Goal: Use online tool/utility

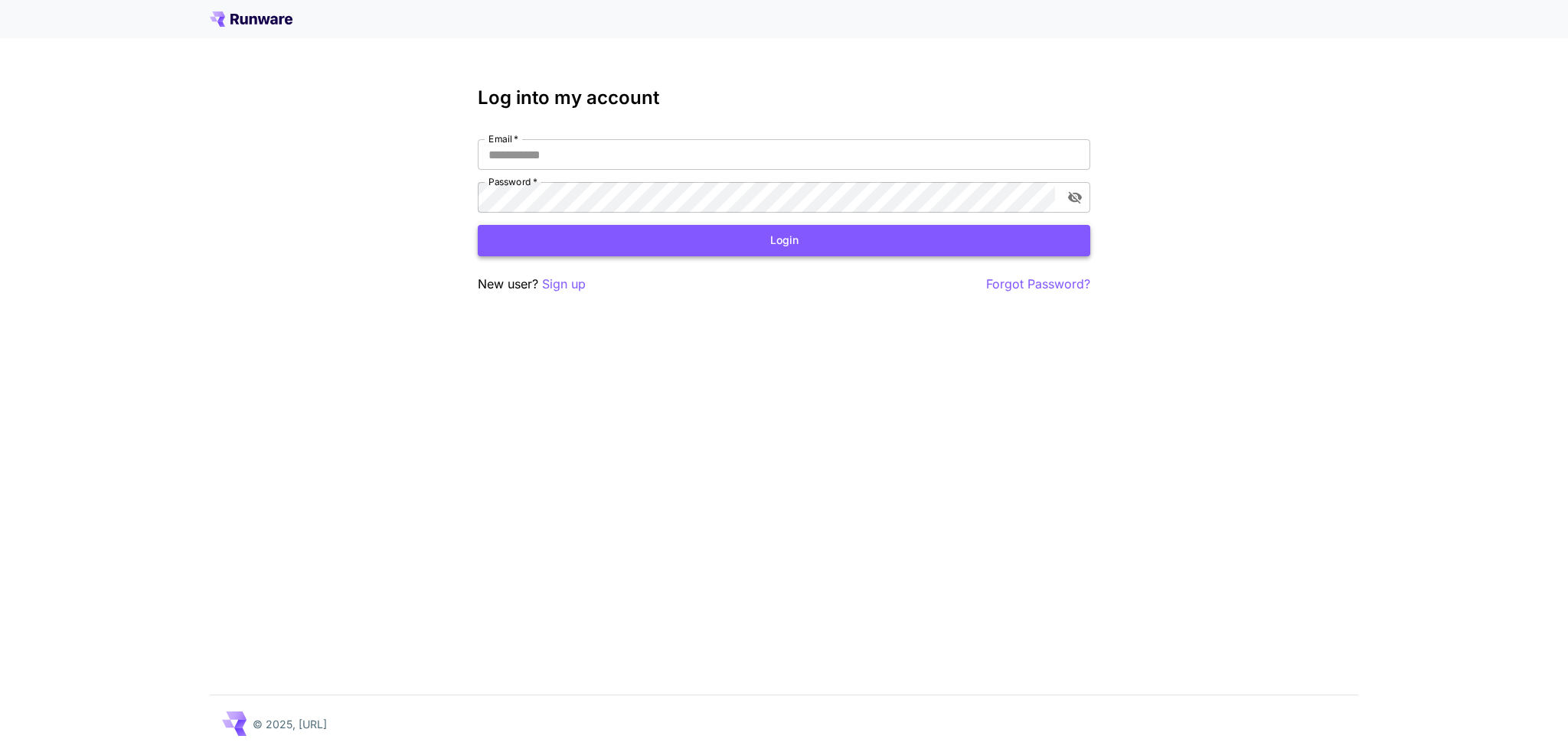
type input "**********"
click at [775, 236] on button "Login" at bounding box center [784, 240] width 612 height 31
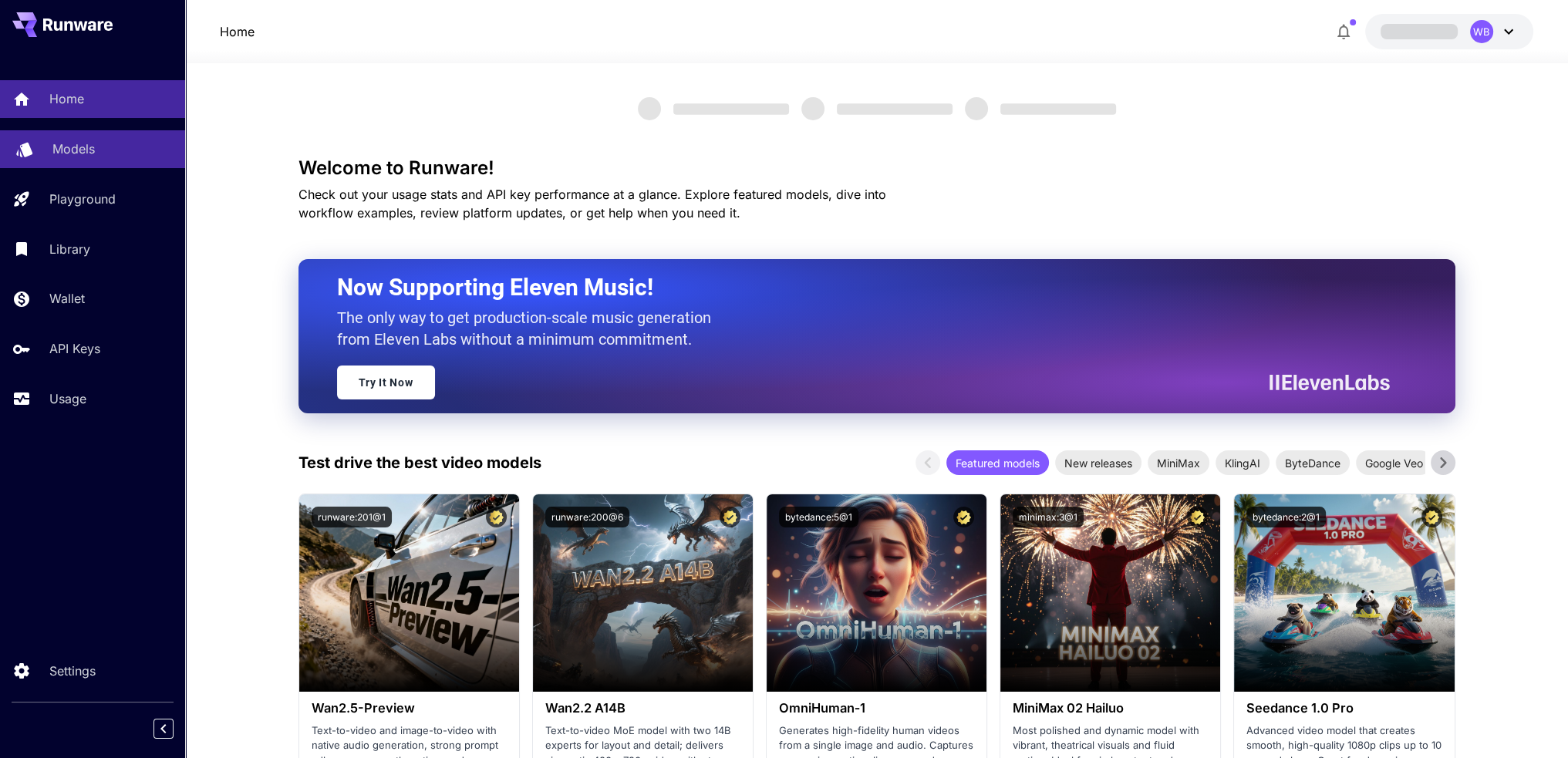
click at [65, 141] on p "Models" at bounding box center [74, 149] width 43 height 19
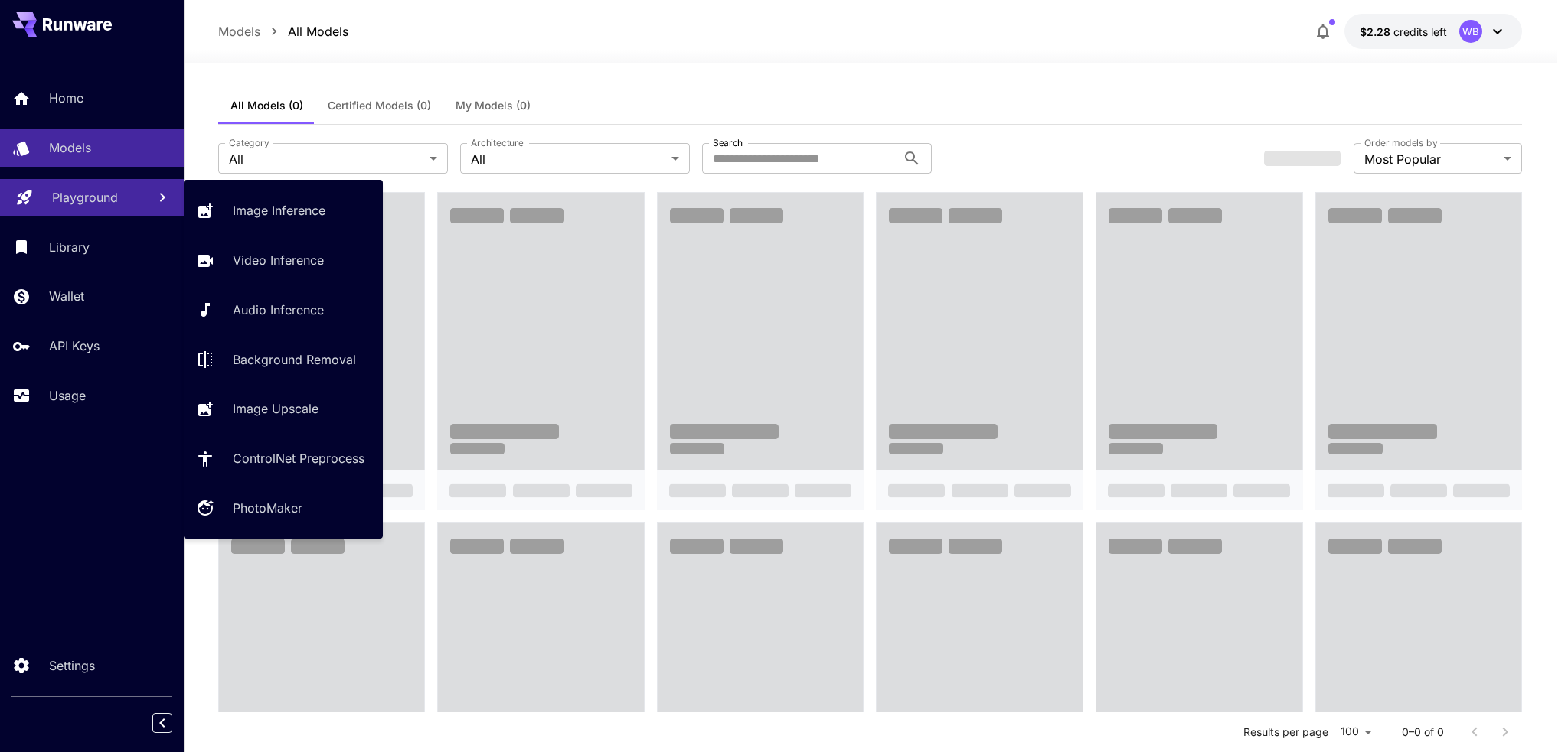
click at [112, 196] on p "Playground" at bounding box center [86, 198] width 66 height 18
